Goal: Transaction & Acquisition: Purchase product/service

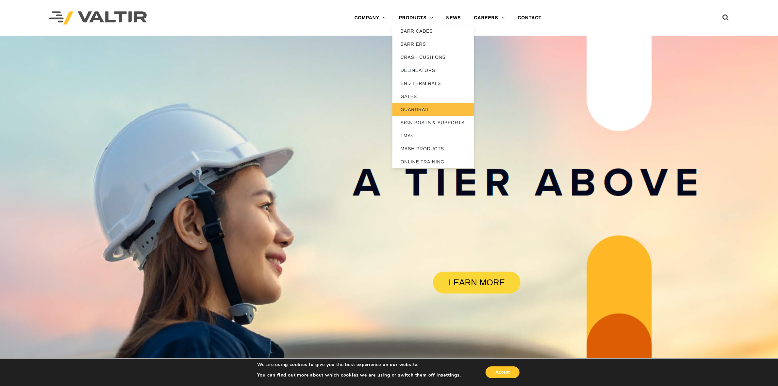
click at [422, 106] on link "GUARDRAIL" at bounding box center [433, 109] width 82 height 13
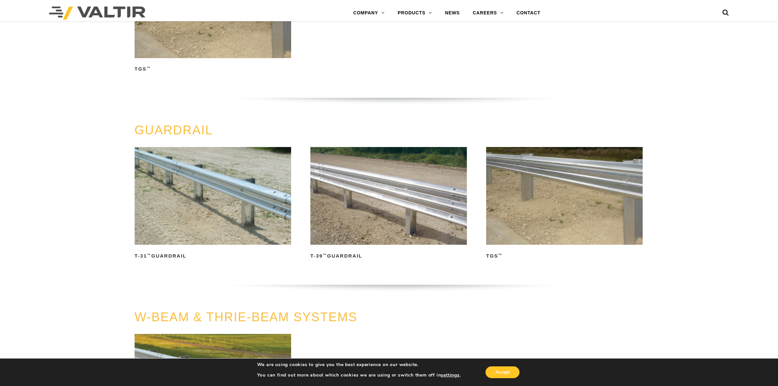
scroll to position [278, 0]
click at [353, 202] on img at bounding box center [388, 196] width 156 height 98
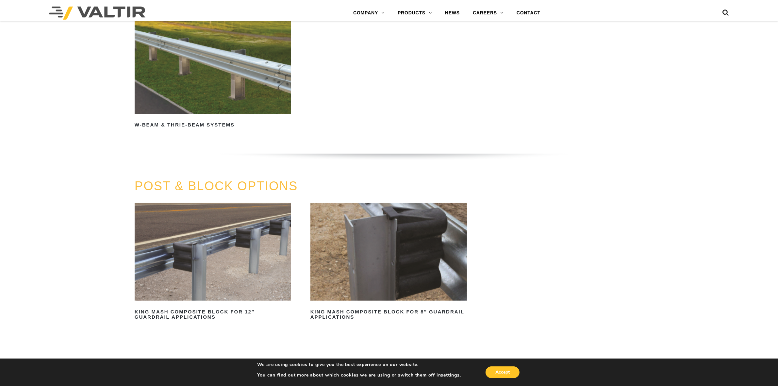
scroll to position [604, 0]
